Goal: Find specific page/section: Find specific page/section

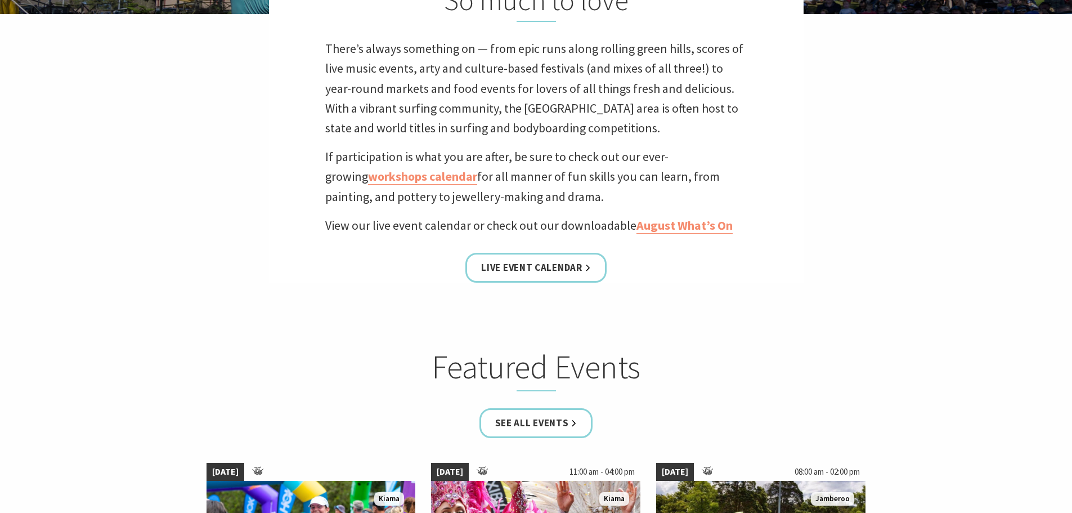
scroll to position [394, 0]
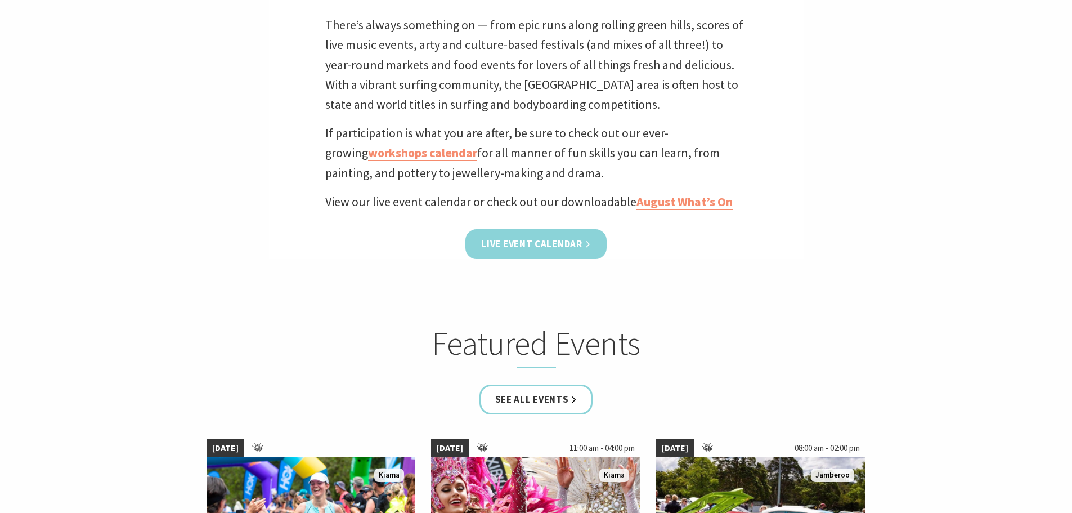
click at [573, 247] on link "Live Event Calendar" at bounding box center [535, 244] width 141 height 30
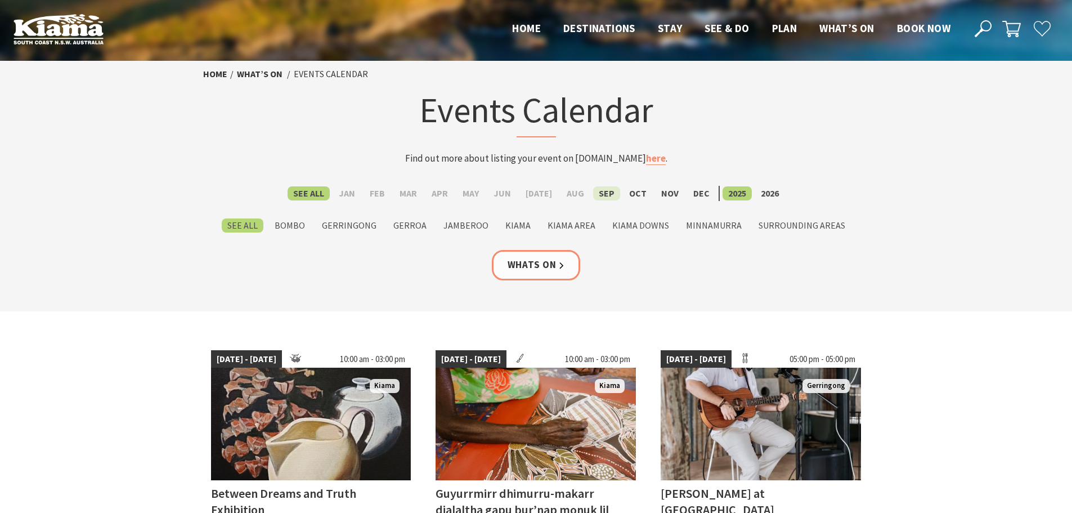
click at [593, 192] on label "Sep" at bounding box center [606, 193] width 27 height 14
click at [0, 0] on input "Sep" at bounding box center [0, 0] width 0 height 0
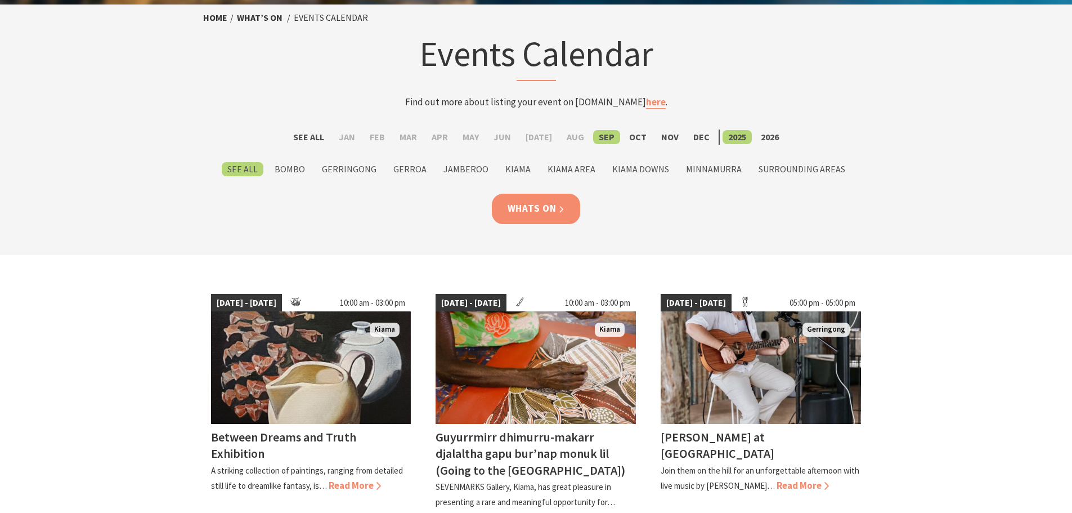
click at [544, 213] on link "Whats On" at bounding box center [536, 209] width 89 height 30
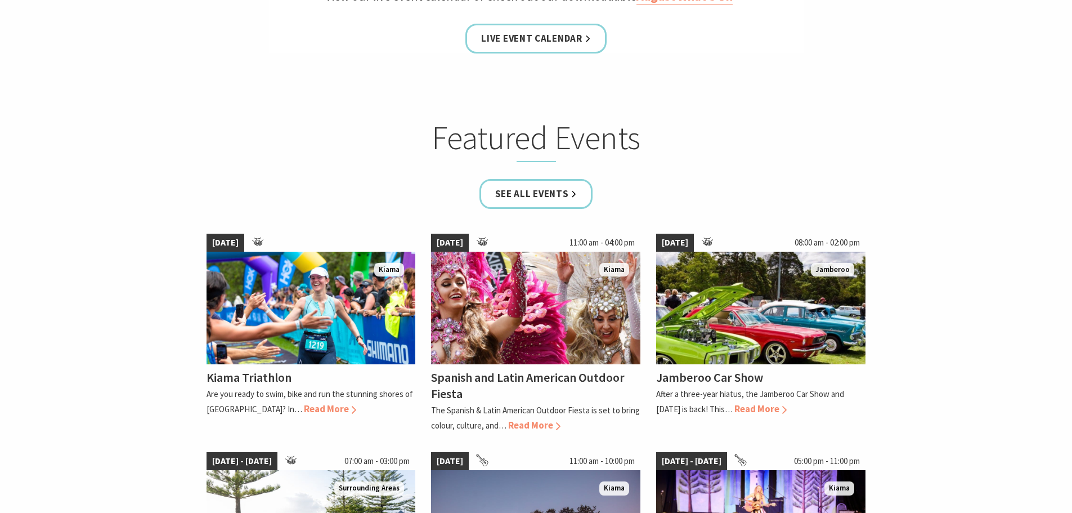
scroll to position [619, 0]
